Goal: Check status: Check status

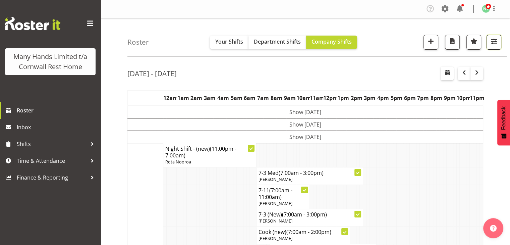
click at [494, 40] on span "button" at bounding box center [494, 41] width 9 height 9
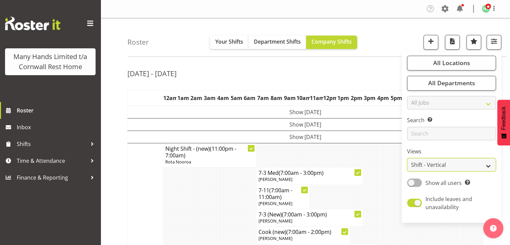
click at [482, 169] on select "Staff Role Shift - Horizontal Shift - Vertical Staff - Location" at bounding box center [451, 164] width 89 height 13
select select "staff"
click at [407, 158] on select "Staff Role Shift - Horizontal Shift - Vertical Staff - Location" at bounding box center [451, 164] width 89 height 13
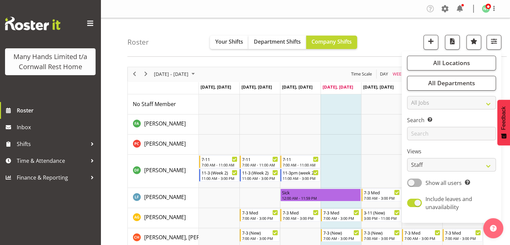
click at [385, 30] on div "Roster Your Shifts Department Shifts Company Shifts All Locations Clear [GEOGRA…" at bounding box center [316, 37] width 379 height 39
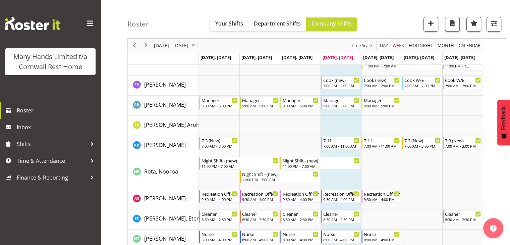
scroll to position [388, 0]
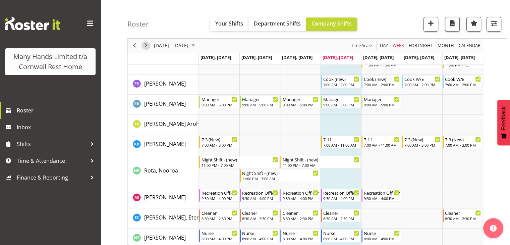
click at [145, 46] on span "Next" at bounding box center [146, 46] width 8 height 8
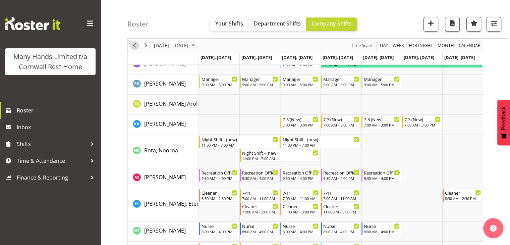
click at [136, 45] on span "Previous" at bounding box center [134, 46] width 8 height 8
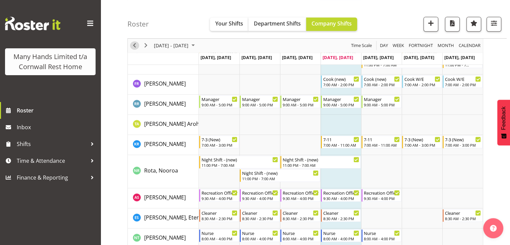
click at [136, 45] on span "Previous" at bounding box center [134, 46] width 8 height 8
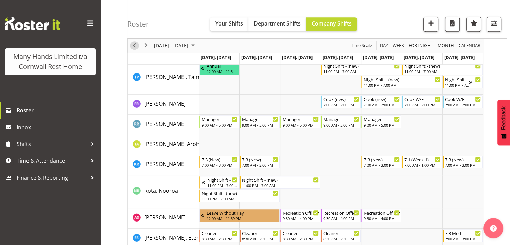
click at [135, 45] on span "Previous" at bounding box center [134, 46] width 8 height 8
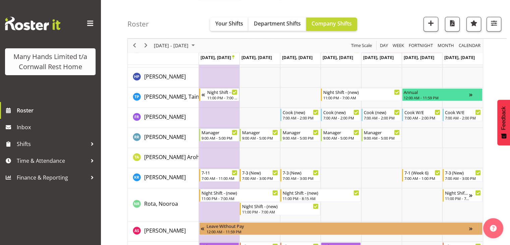
scroll to position [427, 0]
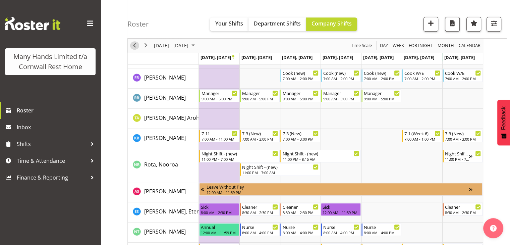
click at [134, 43] on span "Previous" at bounding box center [134, 46] width 8 height 8
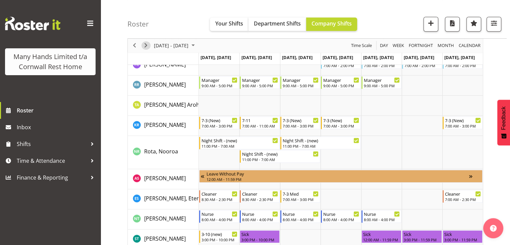
click at [147, 45] on span "Next" at bounding box center [146, 46] width 8 height 8
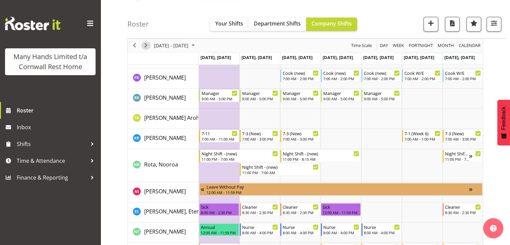
click at [146, 43] on span "Next" at bounding box center [146, 46] width 8 height 8
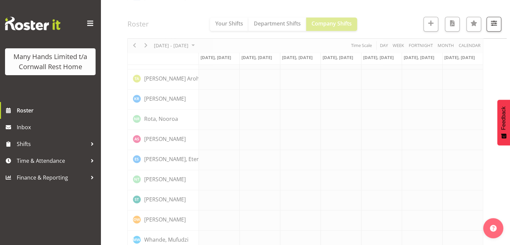
scroll to position [440, 0]
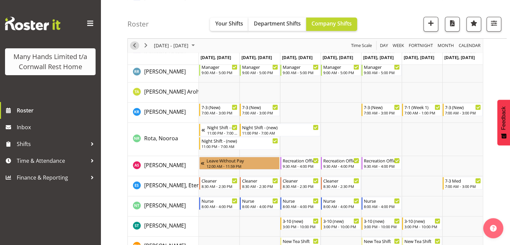
click at [134, 46] on span "Previous" at bounding box center [134, 46] width 8 height 8
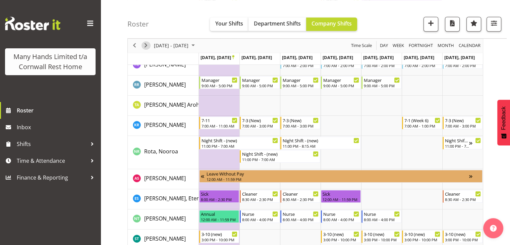
click at [146, 47] on span "Next" at bounding box center [146, 46] width 8 height 8
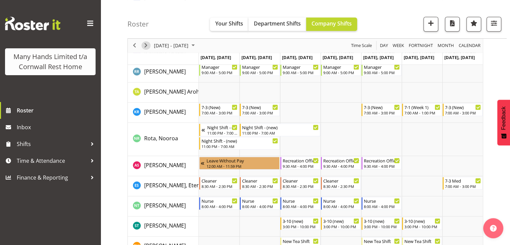
click at [146, 47] on span "Next" at bounding box center [146, 46] width 8 height 8
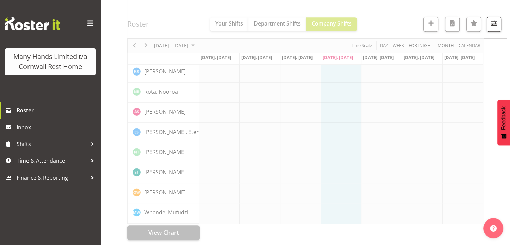
scroll to position [434, 0]
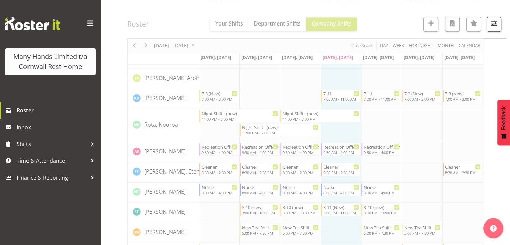
scroll to position [440, 0]
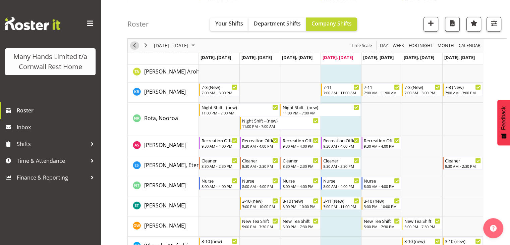
click at [133, 45] on span "Previous" at bounding box center [134, 46] width 8 height 8
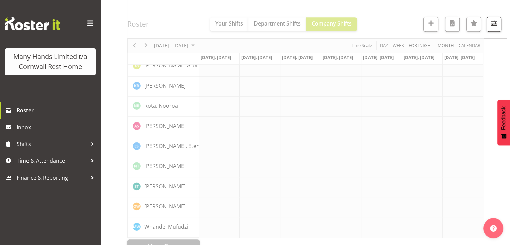
scroll to position [434, 0]
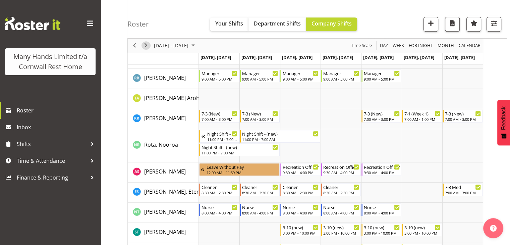
click at [147, 44] on span "Next" at bounding box center [146, 46] width 8 height 8
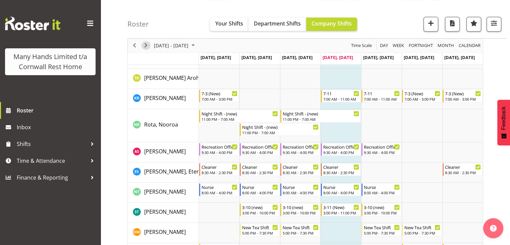
click at [147, 43] on span "Next" at bounding box center [146, 46] width 8 height 8
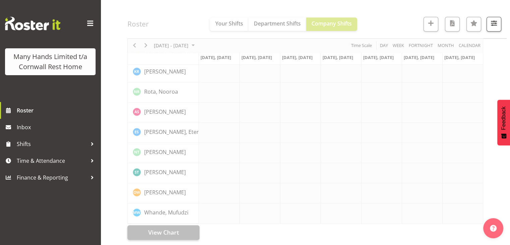
scroll to position [414, 0]
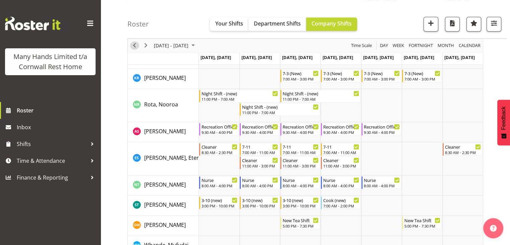
click at [135, 43] on span "Previous" at bounding box center [134, 46] width 8 height 8
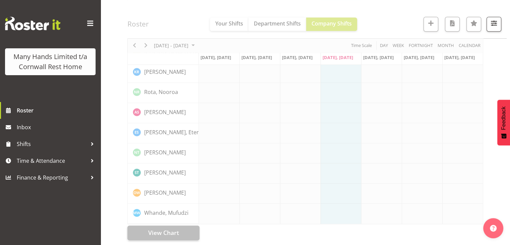
scroll to position [414, 0]
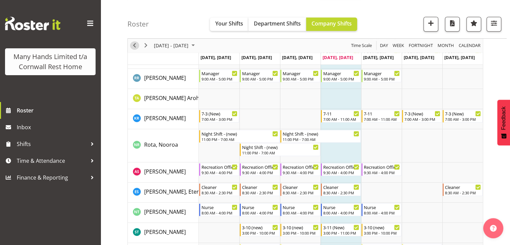
click at [135, 43] on span "Previous" at bounding box center [134, 46] width 8 height 8
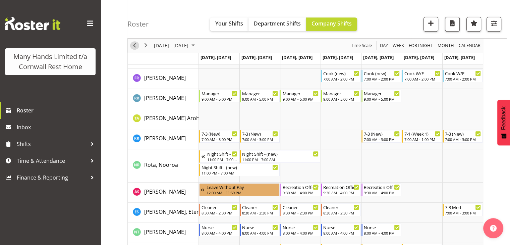
click at [135, 43] on span "Previous" at bounding box center [134, 46] width 8 height 8
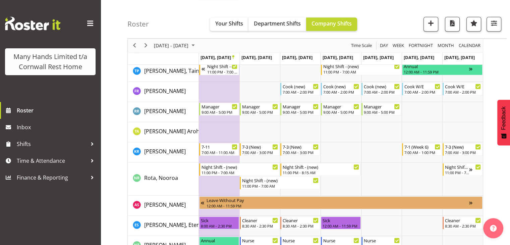
scroll to position [453, 0]
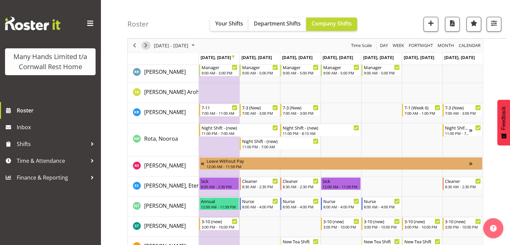
click at [145, 44] on span "Next" at bounding box center [146, 46] width 8 height 8
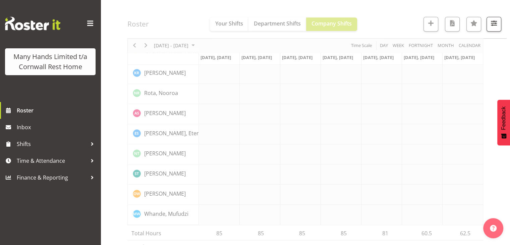
scroll to position [466, 0]
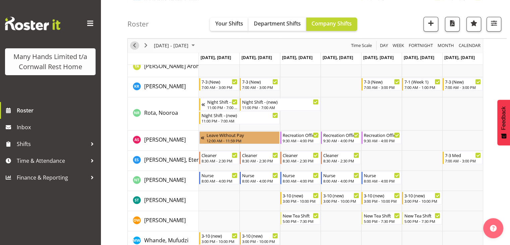
click at [133, 46] on span "Previous" at bounding box center [134, 46] width 8 height 8
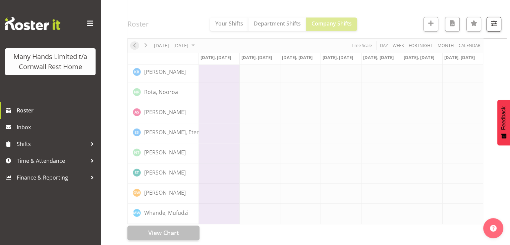
scroll to position [466, 0]
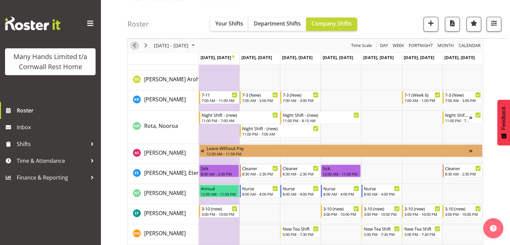
click at [133, 46] on span "Previous" at bounding box center [134, 46] width 8 height 8
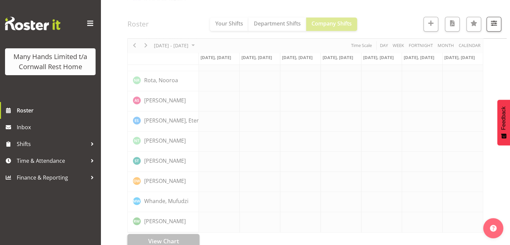
scroll to position [454, 0]
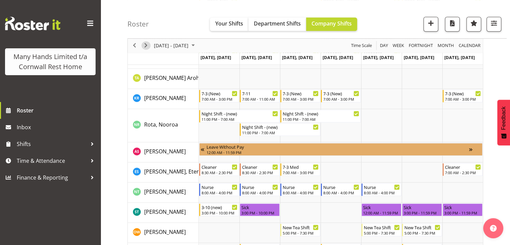
click at [144, 46] on span "Next" at bounding box center [146, 46] width 8 height 8
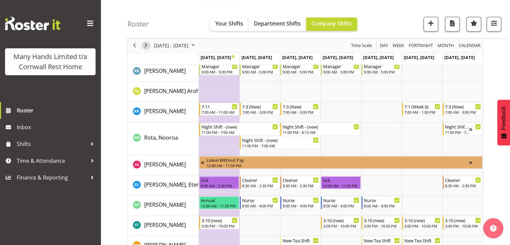
click at [144, 46] on span "Next" at bounding box center [146, 46] width 8 height 8
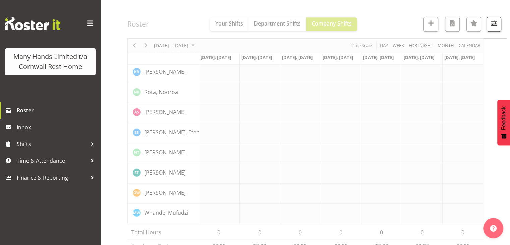
scroll to position [467, 0]
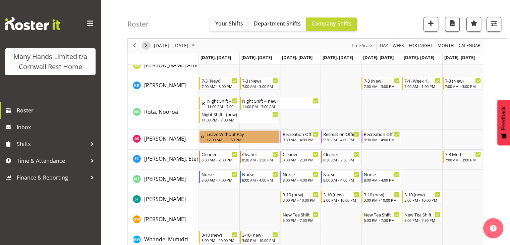
click at [144, 46] on span "Next" at bounding box center [146, 46] width 8 height 8
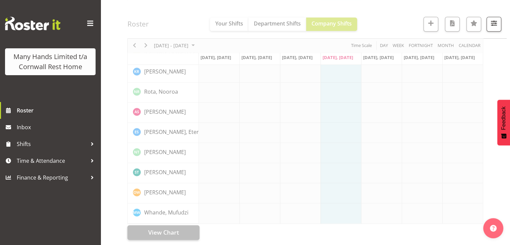
scroll to position [434, 0]
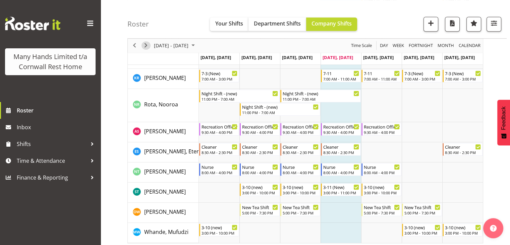
drag, startPoint x: 144, startPoint y: 46, endPoint x: 146, endPoint y: 43, distance: 3.7
click at [146, 43] on span "Next" at bounding box center [146, 46] width 8 height 8
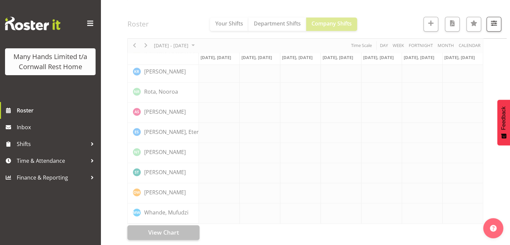
scroll to position [414, 0]
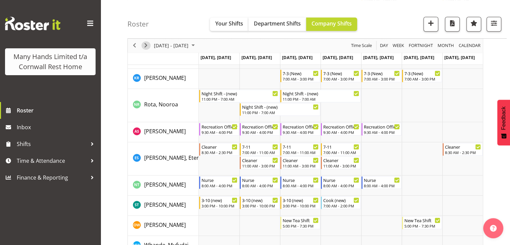
click at [146, 43] on span "Next" at bounding box center [146, 46] width 8 height 8
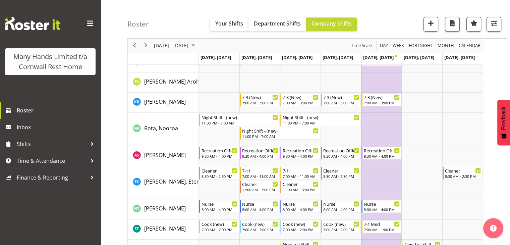
scroll to position [406, 0]
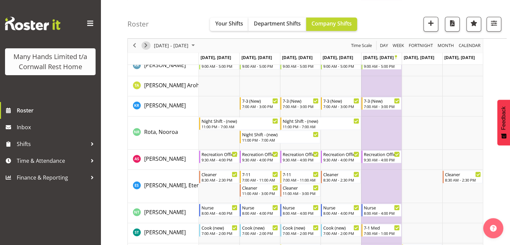
click at [148, 44] on span "Next" at bounding box center [146, 46] width 8 height 8
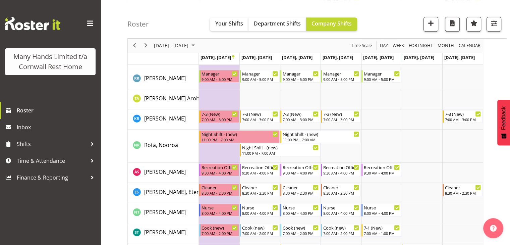
scroll to position [432, 0]
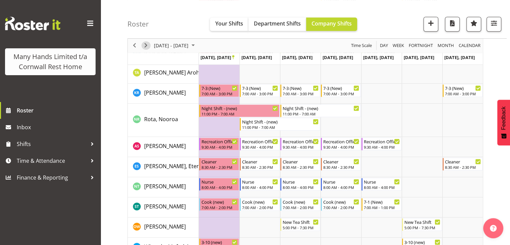
click at [146, 45] on span "Next" at bounding box center [146, 46] width 8 height 8
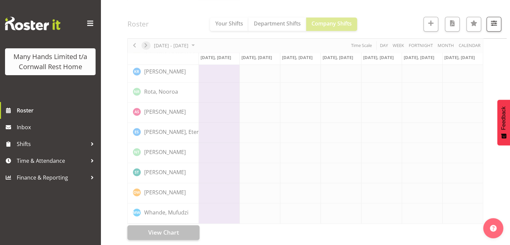
scroll to position [414, 0]
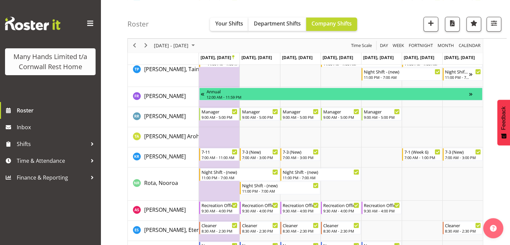
scroll to position [351, 0]
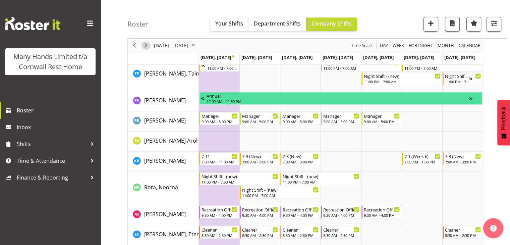
click at [146, 44] on span "Next" at bounding box center [146, 46] width 8 height 8
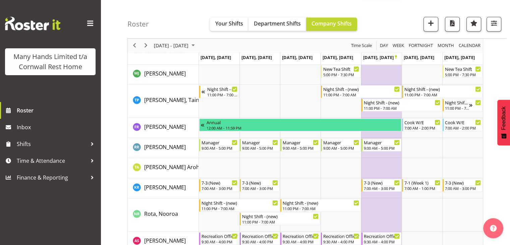
scroll to position [390, 0]
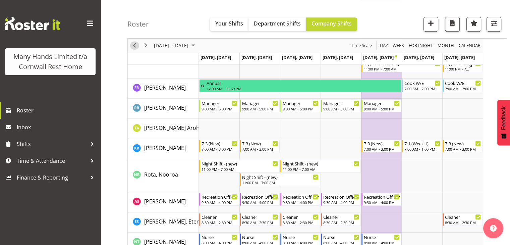
click at [136, 45] on span "Previous" at bounding box center [134, 46] width 8 height 8
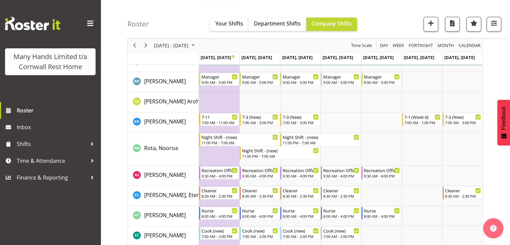
scroll to position [403, 0]
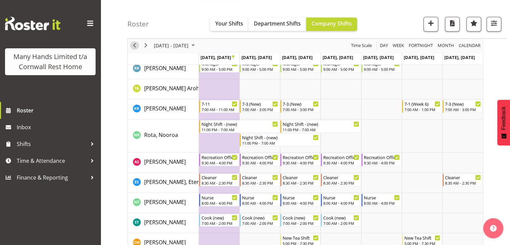
click at [136, 45] on span "Previous" at bounding box center [134, 46] width 8 height 8
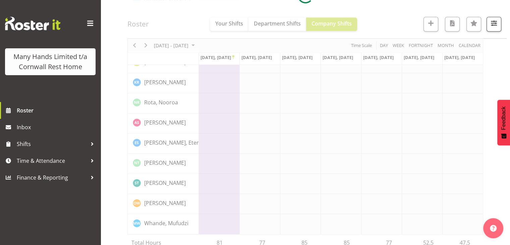
scroll to position [429, 0]
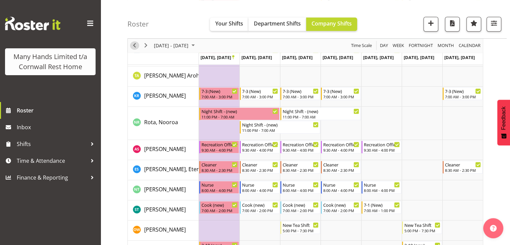
click at [136, 45] on span "Previous" at bounding box center [134, 46] width 8 height 8
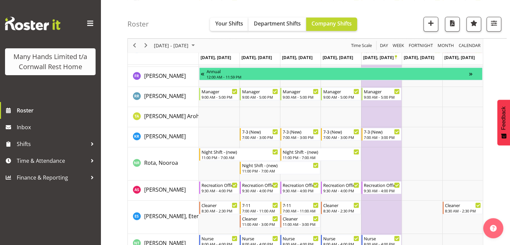
scroll to position [375, 0]
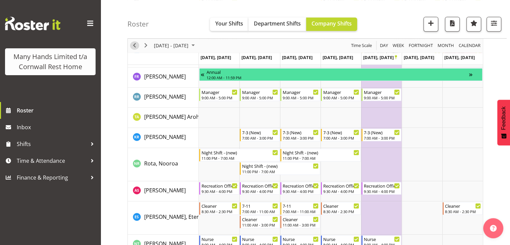
click at [134, 45] on span "Previous" at bounding box center [134, 46] width 8 height 8
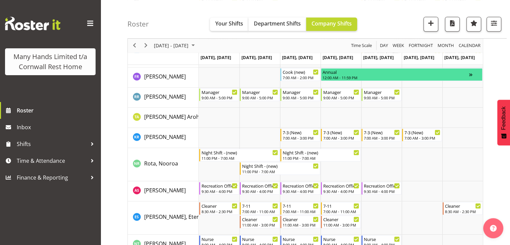
scroll to position [388, 0]
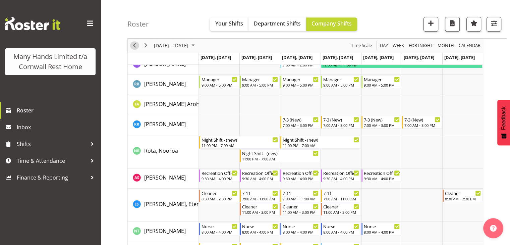
click at [134, 45] on span "Previous" at bounding box center [134, 46] width 8 height 8
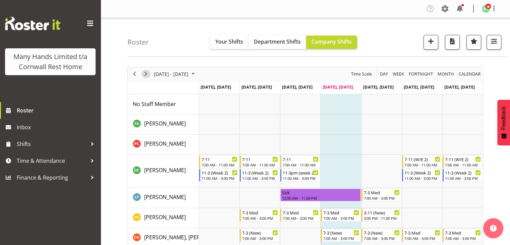
click at [143, 75] on span "Next" at bounding box center [146, 74] width 8 height 8
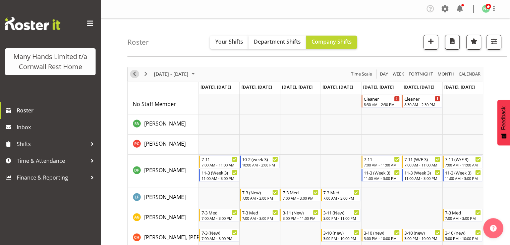
click at [138, 72] on button "Previous" at bounding box center [134, 74] width 9 height 8
